Goal: Communication & Community: Answer question/provide support

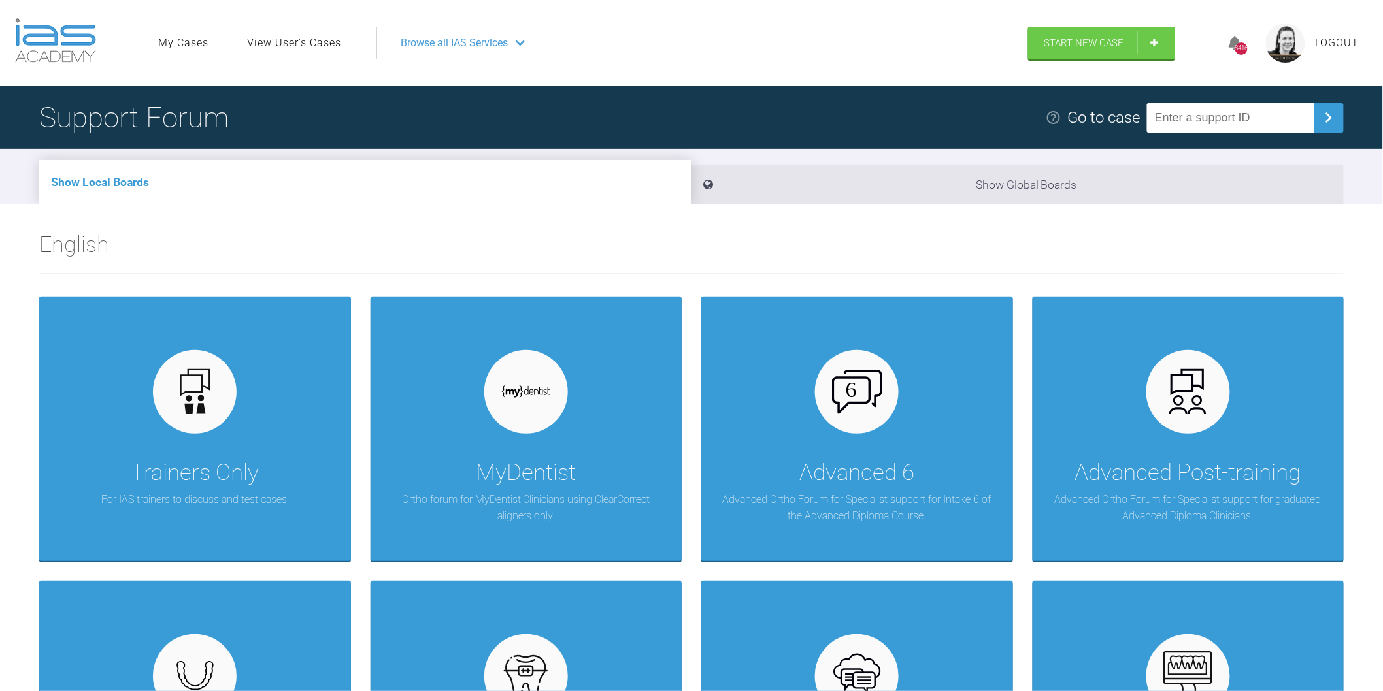
click at [290, 41] on link "View User's Cases" at bounding box center [294, 43] width 94 height 17
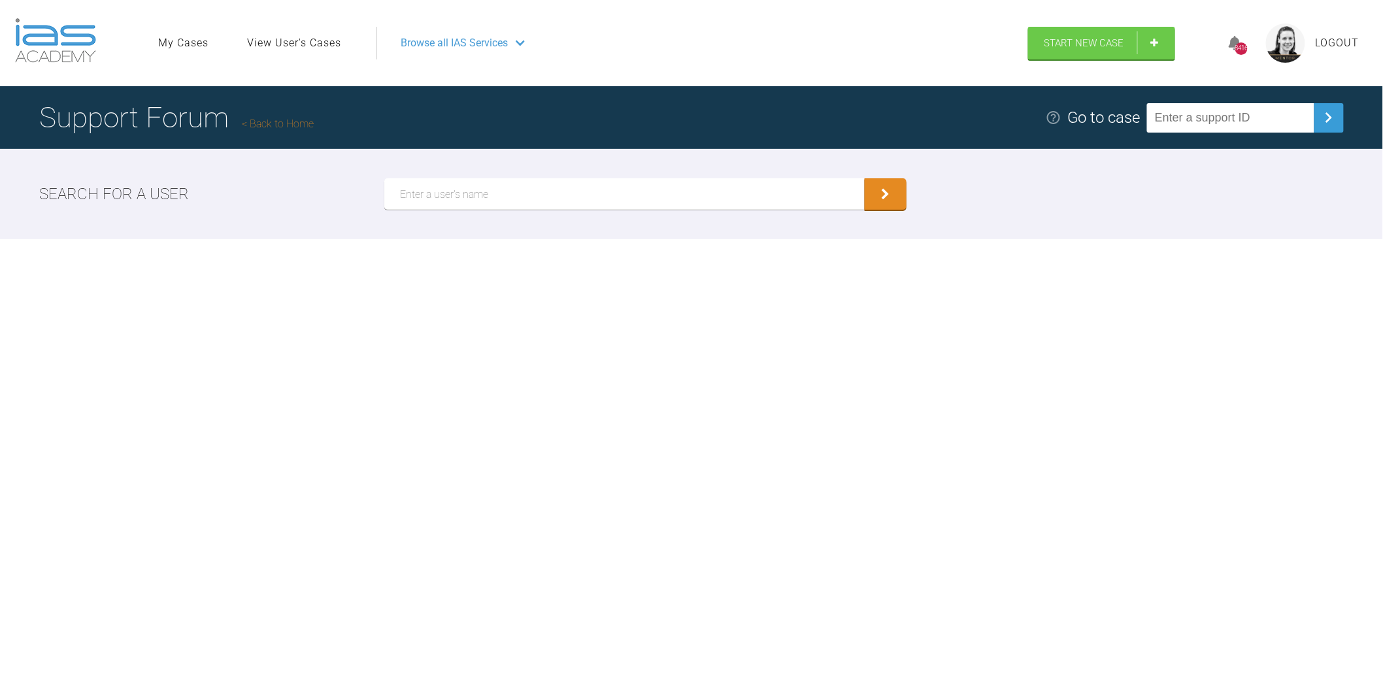
click at [604, 193] on input "text" at bounding box center [624, 193] width 480 height 31
type input "[PERSON_NAME]"
click at [865, 178] on button "submit" at bounding box center [886, 193] width 42 height 31
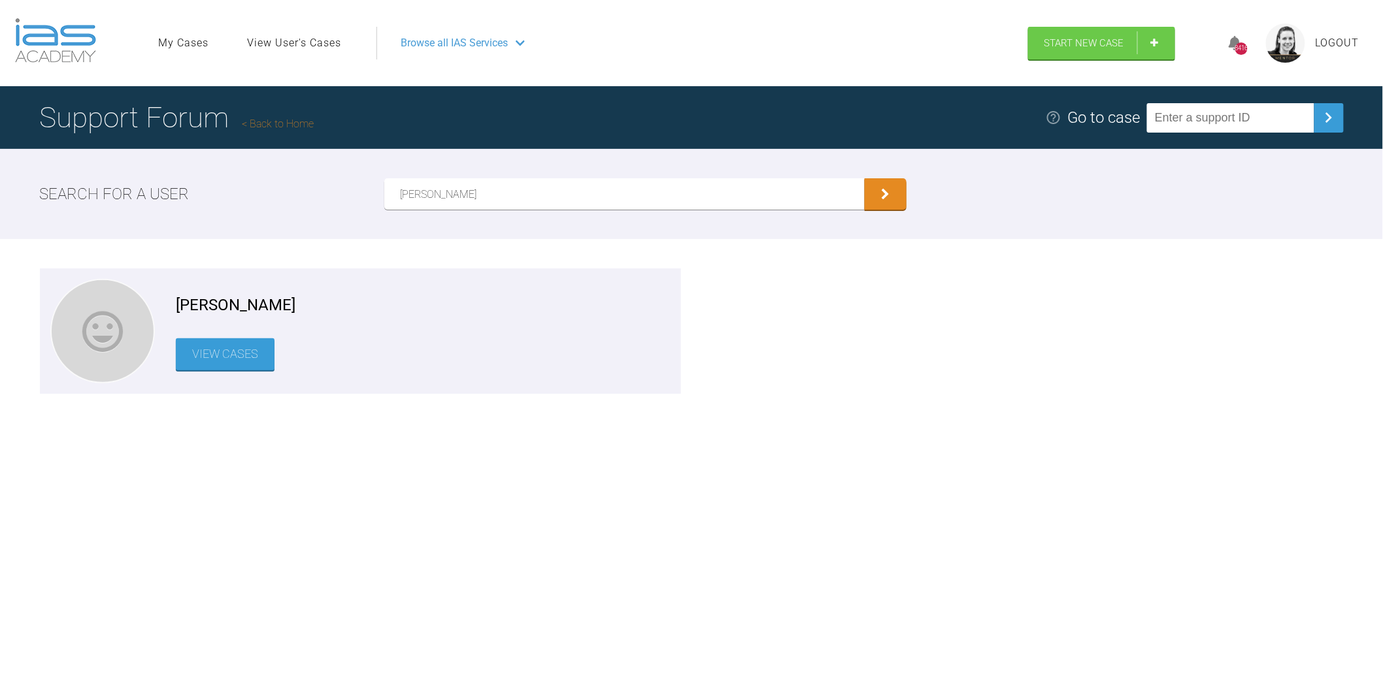
click at [206, 358] on link "View Cases" at bounding box center [225, 355] width 99 height 32
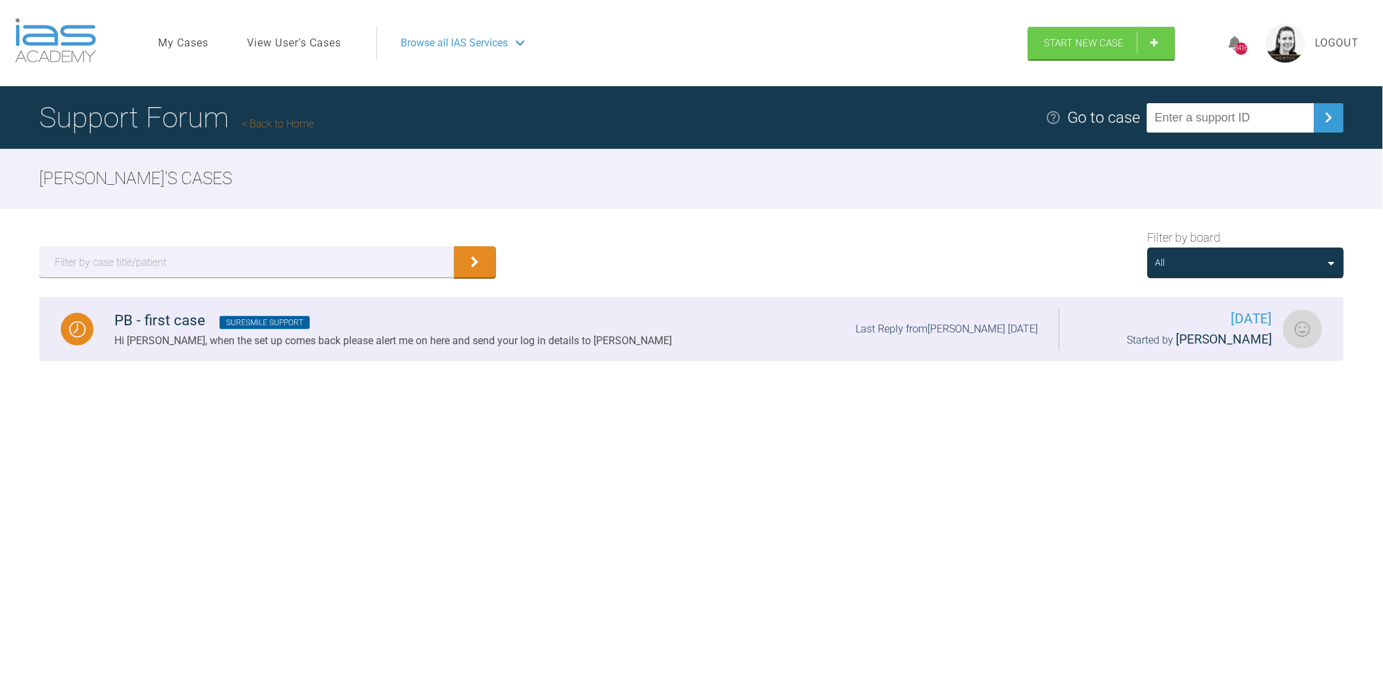
click at [345, 335] on div "Hi [PERSON_NAME], when the set up comes back please alert me on here and send y…" at bounding box center [392, 341] width 557 height 17
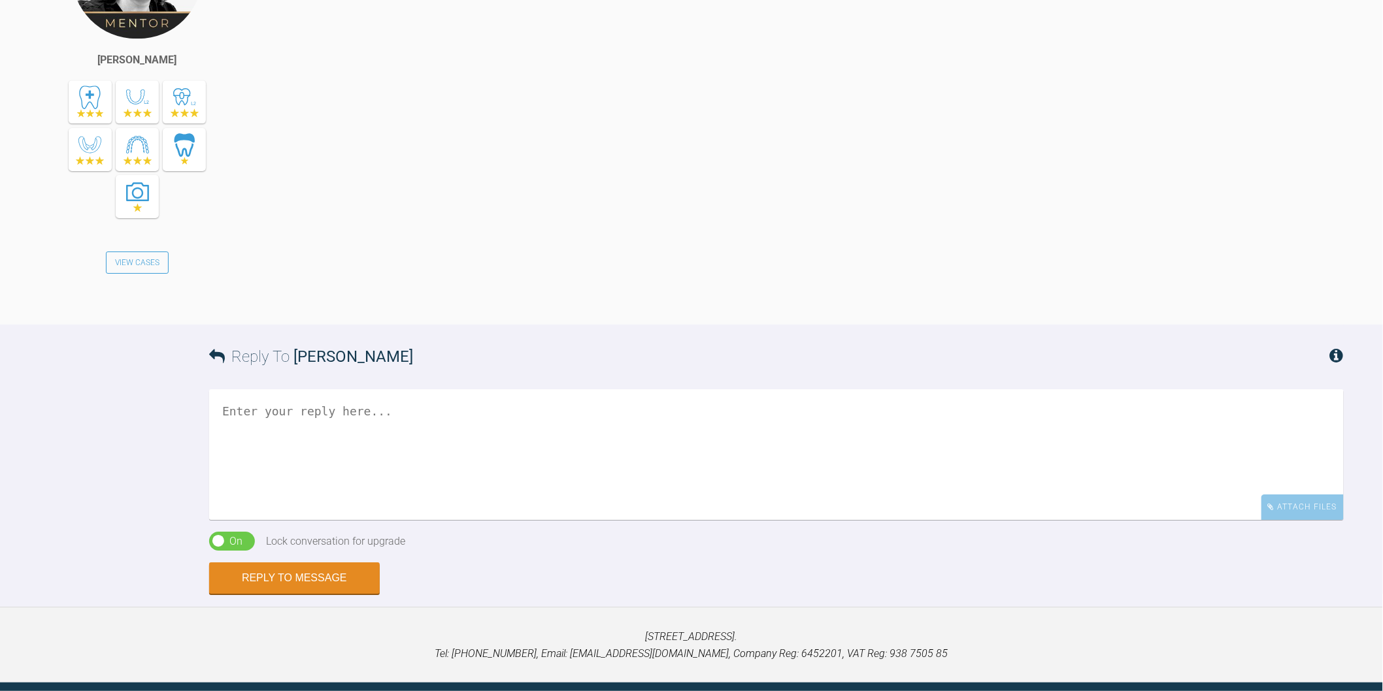
scroll to position [6494, 0]
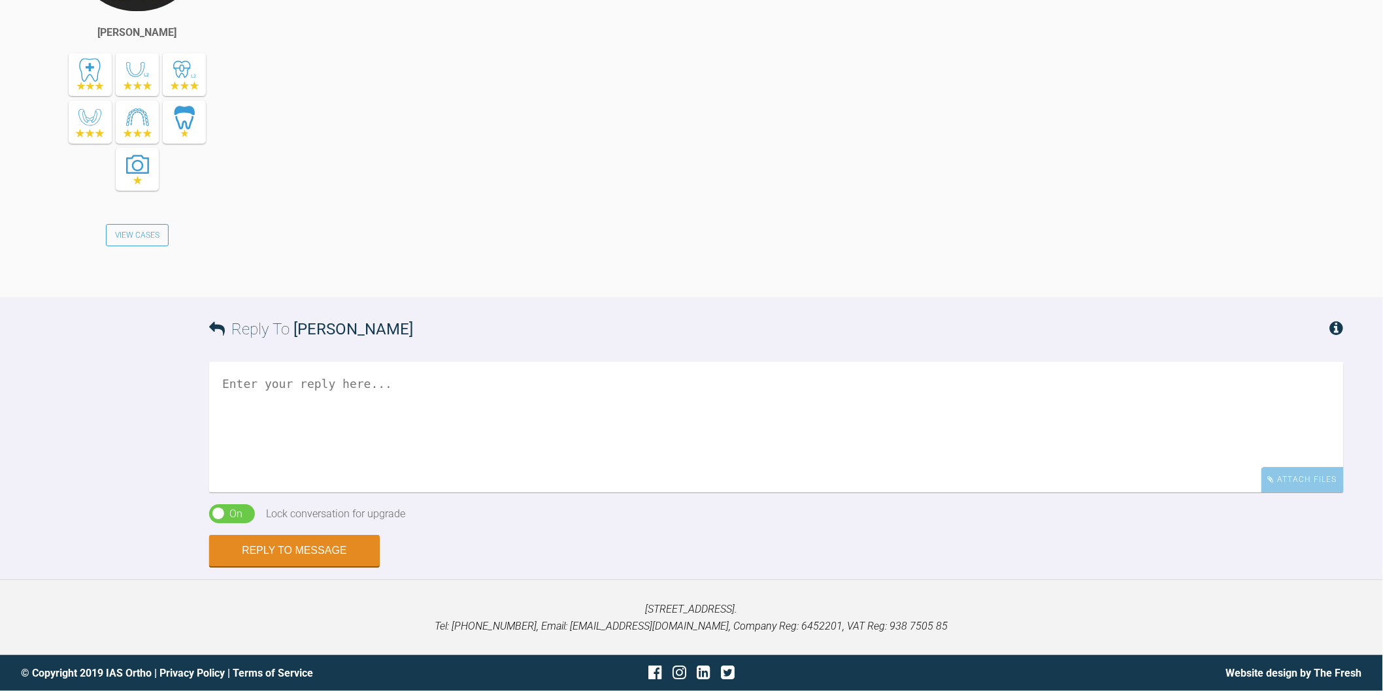
click at [527, 455] on textarea at bounding box center [776, 427] width 1135 height 131
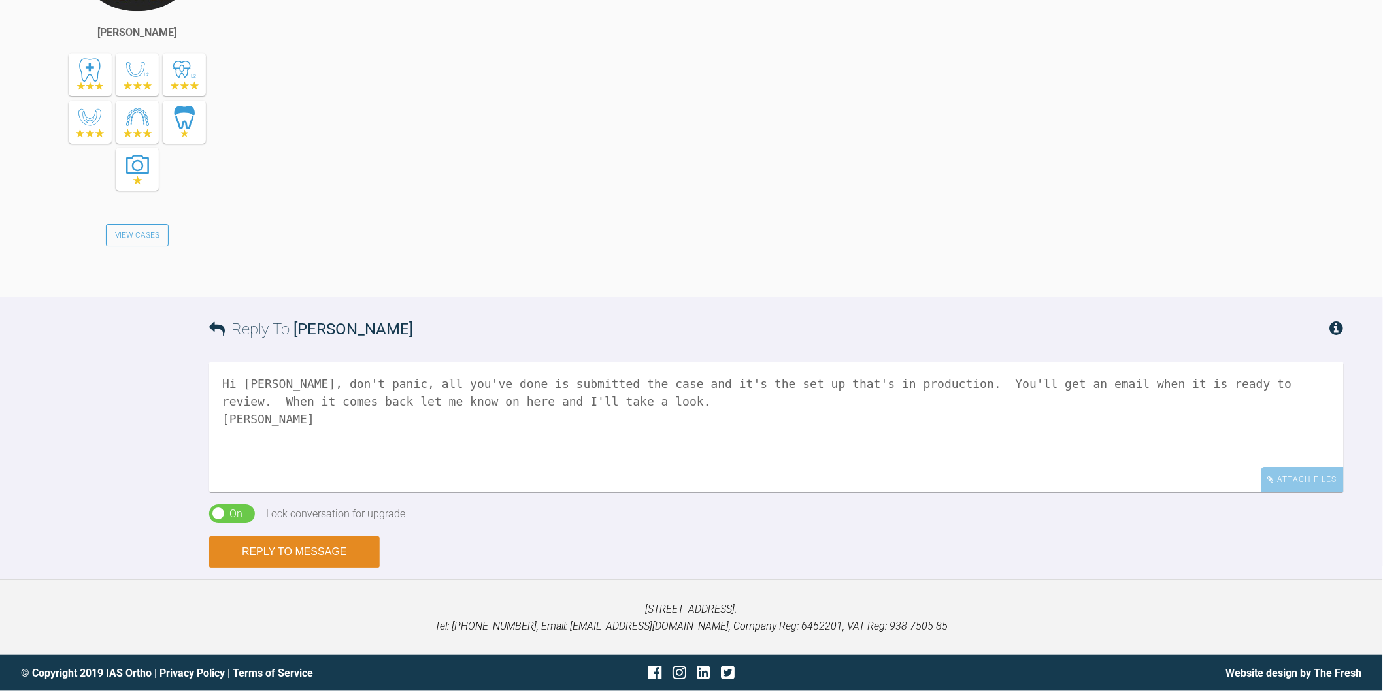
type textarea "Hi [PERSON_NAME], don't panic, all you've done is submitted the case and it's t…"
click at [289, 561] on button "Reply to Message" at bounding box center [294, 552] width 171 height 31
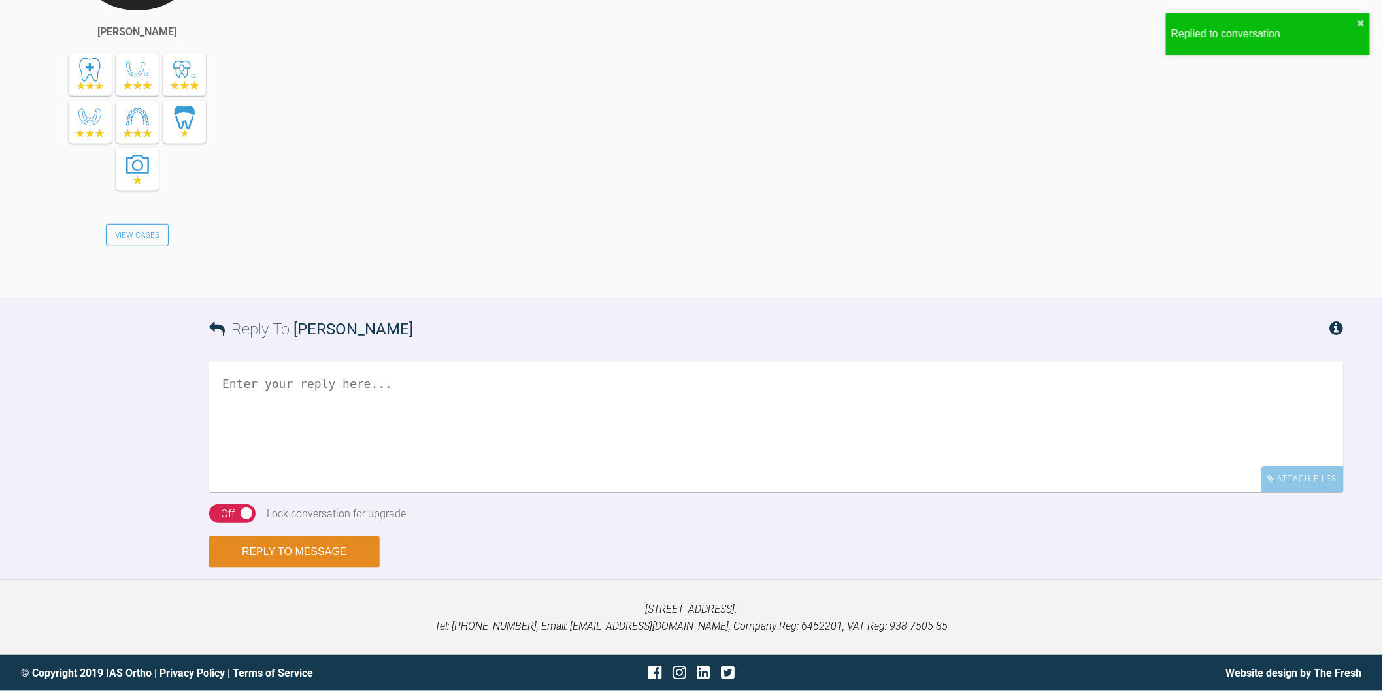
scroll to position [7035, 0]
